Goal: Task Accomplishment & Management: Manage account settings

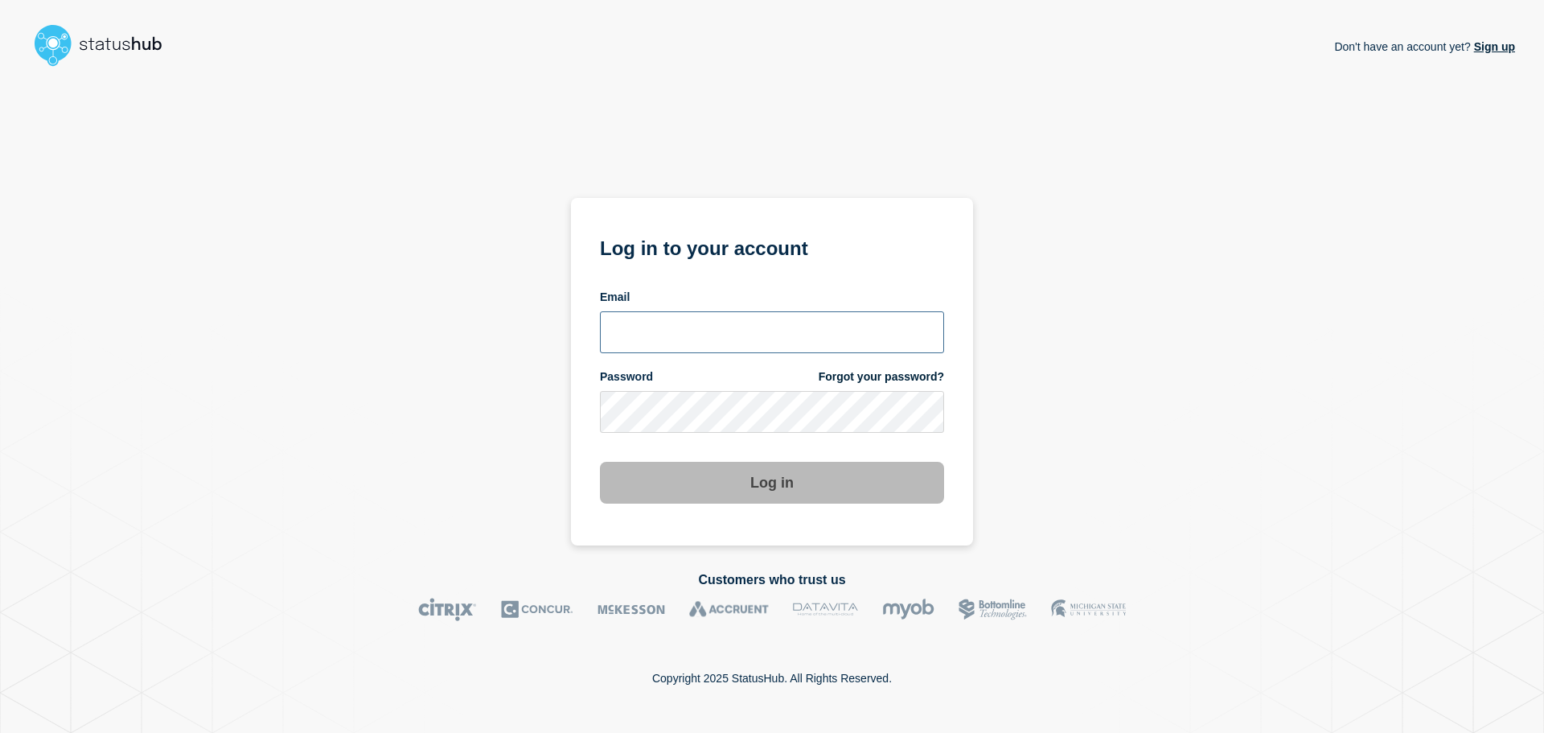
type input "[EMAIL_ADDRESS][DOMAIN_NAME]"
drag, startPoint x: 0, startPoint y: 0, endPoint x: 714, endPoint y: 486, distance: 863.6
click at [714, 486] on button "Log in" at bounding box center [772, 483] width 344 height 42
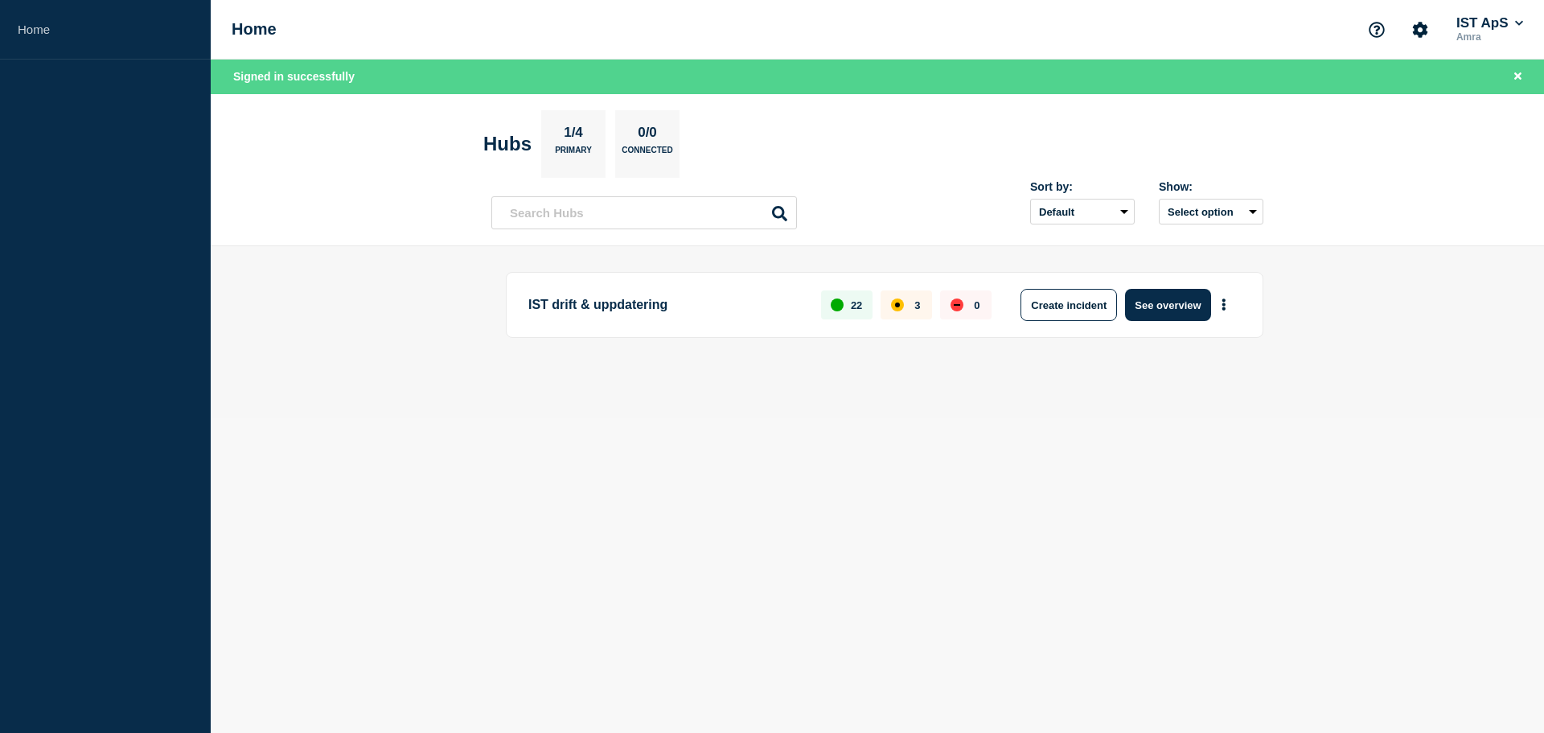
drag, startPoint x: 1152, startPoint y: 305, endPoint x: 1107, endPoint y: 299, distance: 46.2
click at [1152, 306] on button "See overview" at bounding box center [1167, 305] width 85 height 32
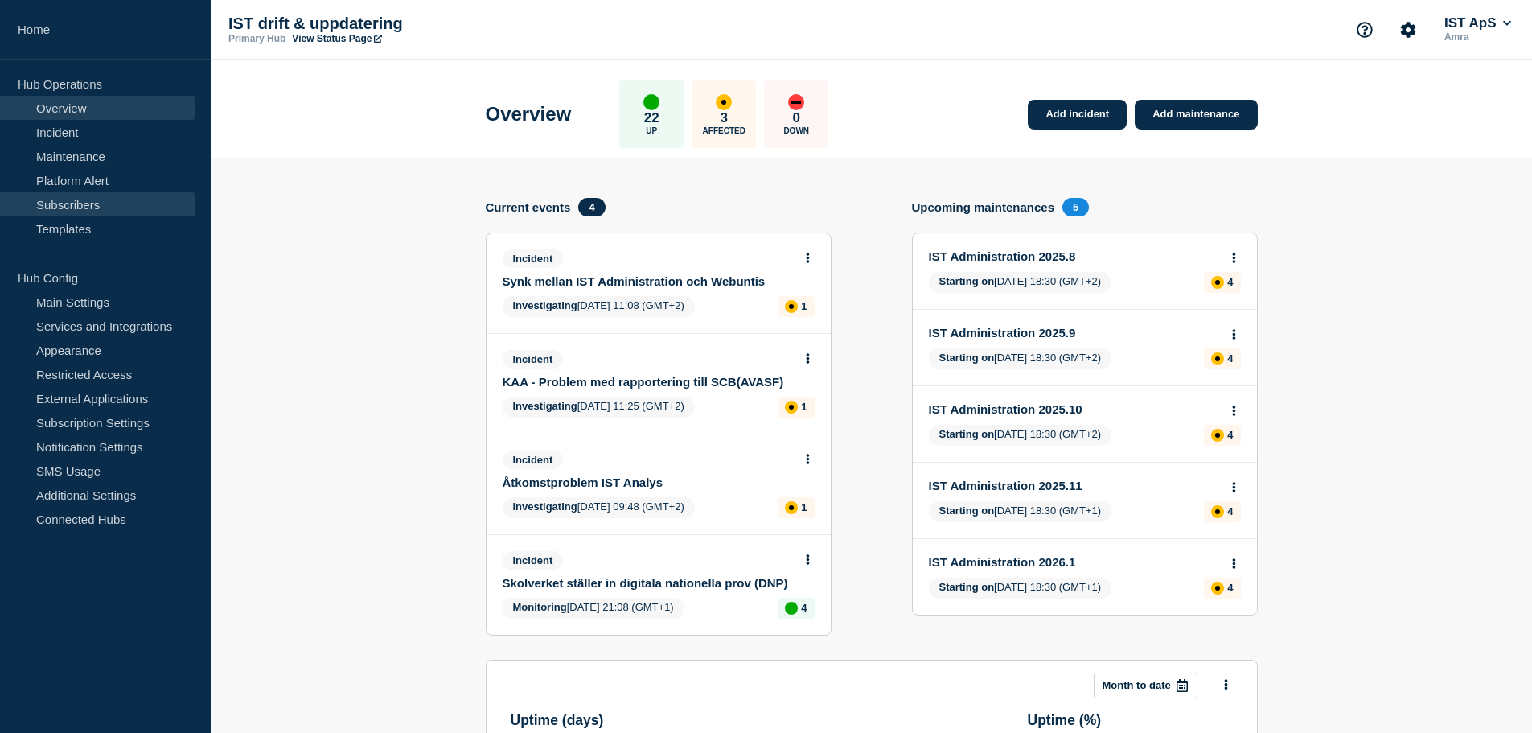
click at [65, 211] on link "Subscribers" at bounding box center [97, 204] width 195 height 24
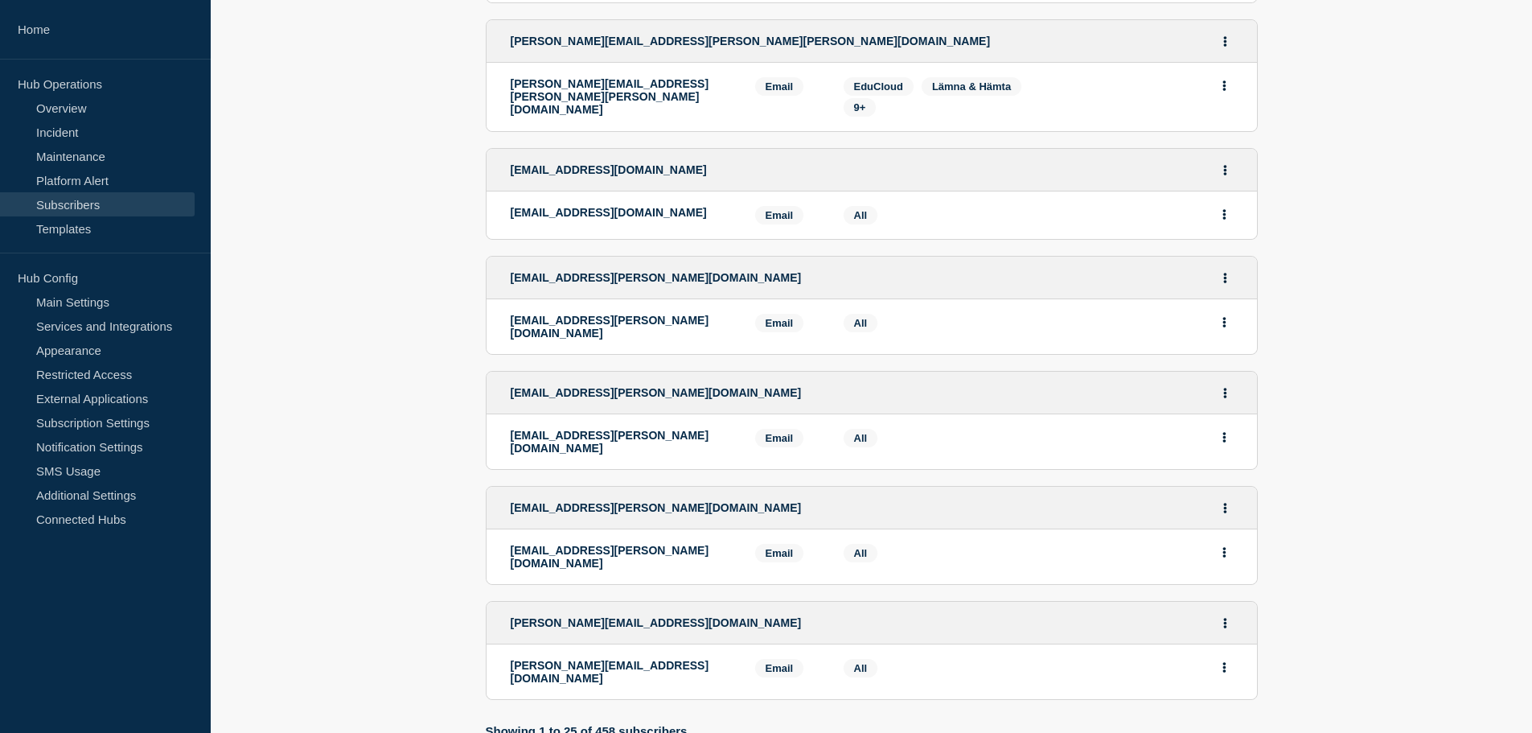
scroll to position [2654, 0]
